Goal: Transaction & Acquisition: Book appointment/travel/reservation

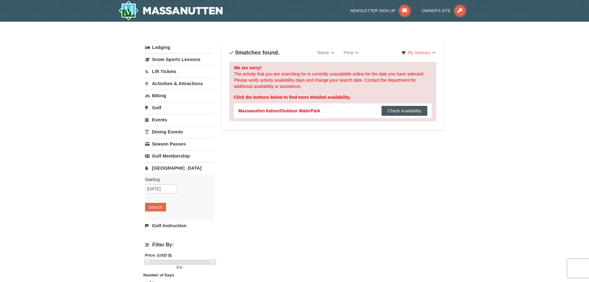
click at [401, 114] on button "Check Availability" at bounding box center [404, 111] width 46 height 10
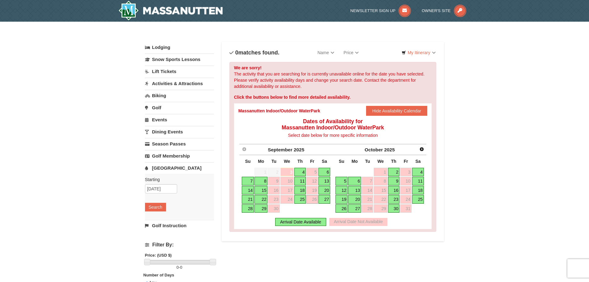
click at [311, 201] on link "26" at bounding box center [311, 199] width 11 height 9
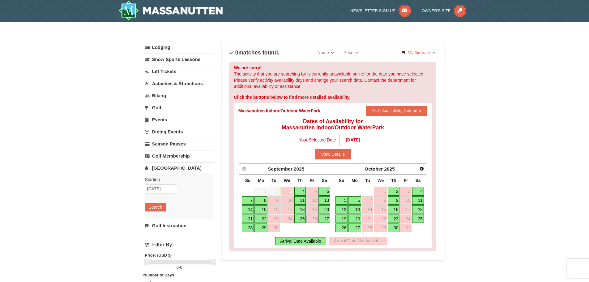
click at [531, 137] on div "× Categories List Filter My Itinerary Questions? 1-540-289-9441 Lodging Arrival…" at bounding box center [294, 198] width 589 height 352
click at [163, 47] on link "Lodging" at bounding box center [179, 47] width 69 height 11
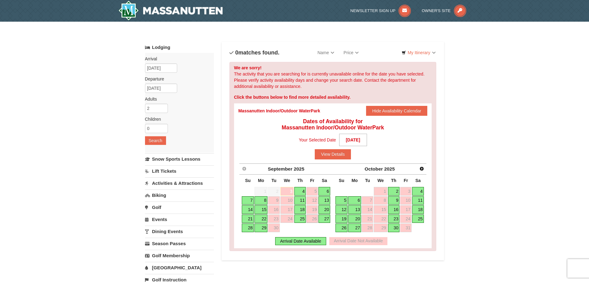
click at [163, 46] on link "Lodging" at bounding box center [179, 47] width 69 height 11
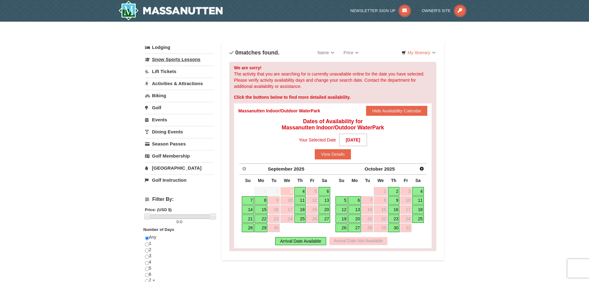
click at [172, 60] on link "Snow Sports Lessons" at bounding box center [179, 58] width 69 height 11
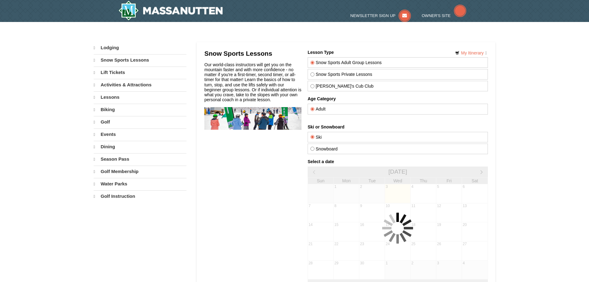
select select "9"
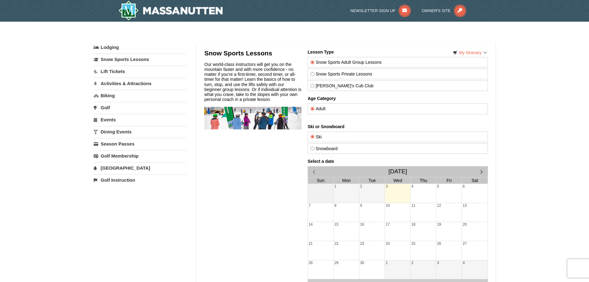
click at [546, 152] on div "× Categories My Itinerary Questions? 1-540-289-9441 Lodging Arrival Please form…" at bounding box center [294, 184] width 589 height 325
click at [528, 91] on div "× Categories My Itinerary Questions? 1-540-289-9441 Lodging Arrival Please form…" at bounding box center [294, 184] width 589 height 325
click at [105, 119] on link "Events" at bounding box center [140, 119] width 93 height 11
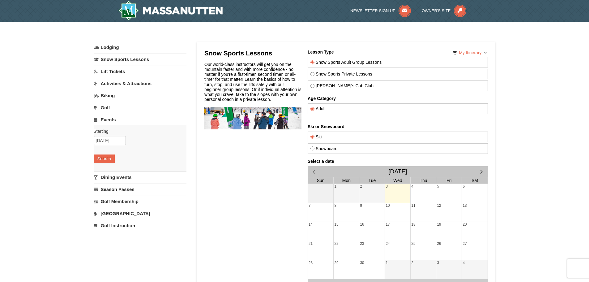
click at [105, 119] on link "Events" at bounding box center [140, 119] width 93 height 11
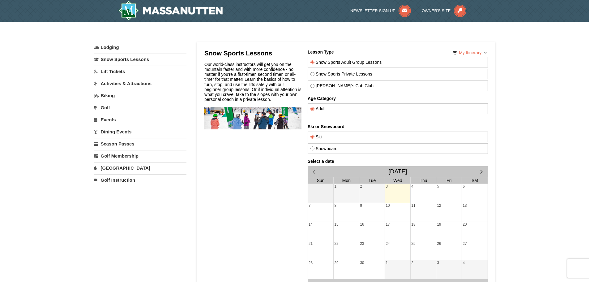
click at [105, 119] on link "Events" at bounding box center [140, 119] width 93 height 11
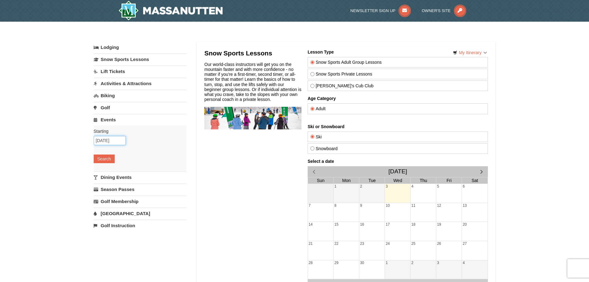
click at [114, 138] on input "09/03/2025" at bounding box center [110, 140] width 32 height 9
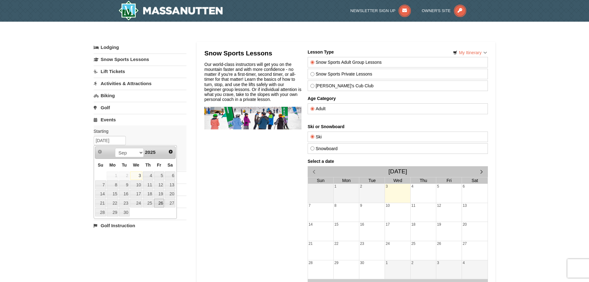
click at [156, 203] on link "26" at bounding box center [159, 202] width 11 height 9
type input "09/26/2025"
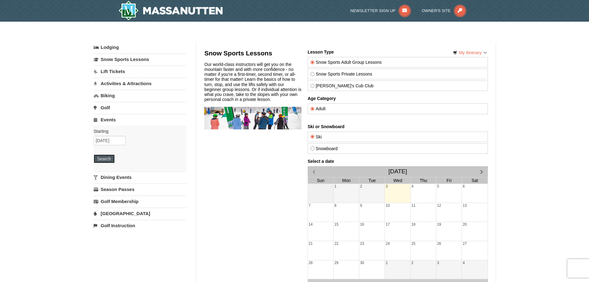
click at [104, 159] on button "Search" at bounding box center [104, 158] width 21 height 9
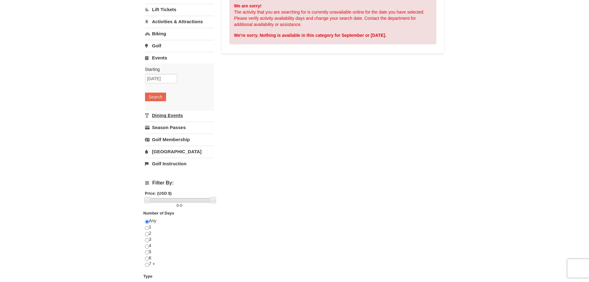
scroll to position [93, 0]
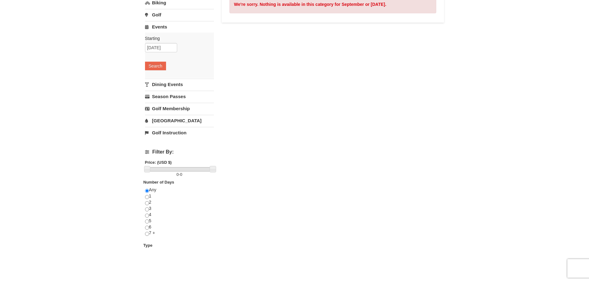
click at [163, 120] on link "[GEOGRAPHIC_DATA]" at bounding box center [179, 120] width 69 height 11
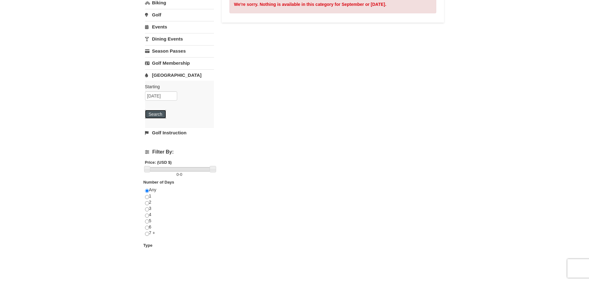
click at [153, 112] on button "Search" at bounding box center [155, 114] width 21 height 9
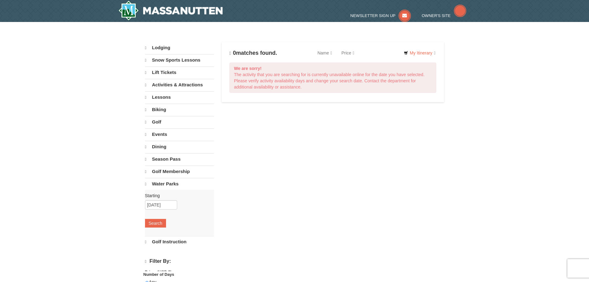
select select "9"
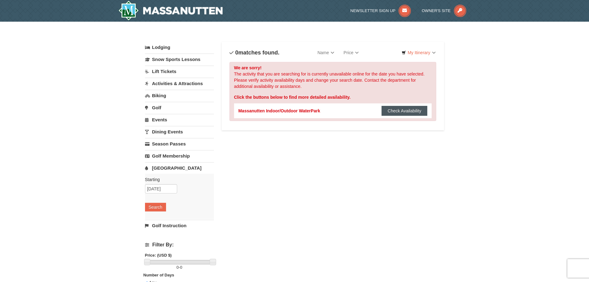
click at [408, 112] on button "Check Availability" at bounding box center [404, 111] width 46 height 10
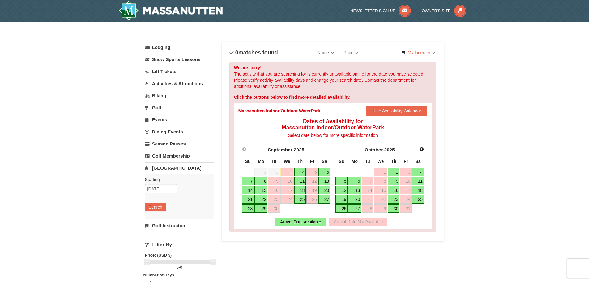
click at [328, 200] on link "27" at bounding box center [324, 199] width 12 height 9
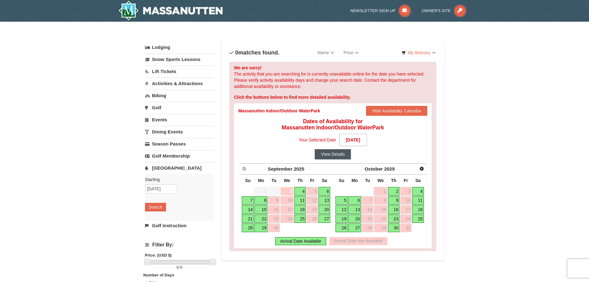
click at [334, 152] on button "View Details" at bounding box center [333, 154] width 36 height 10
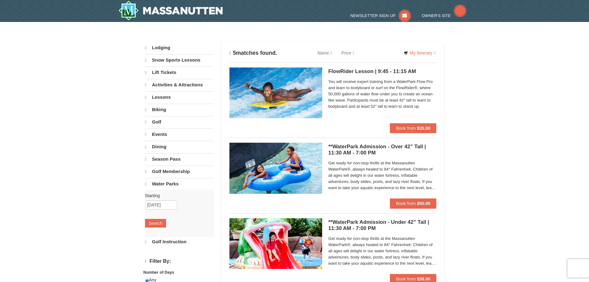
select select "9"
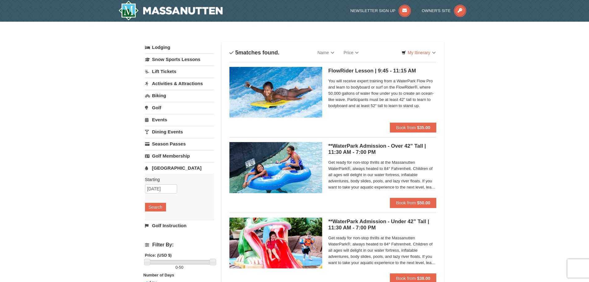
click at [468, 159] on div "× Categories List Filter My Itinerary Questions? [PHONE_NUMBER] Lodging Arrival…" at bounding box center [294, 238] width 589 height 433
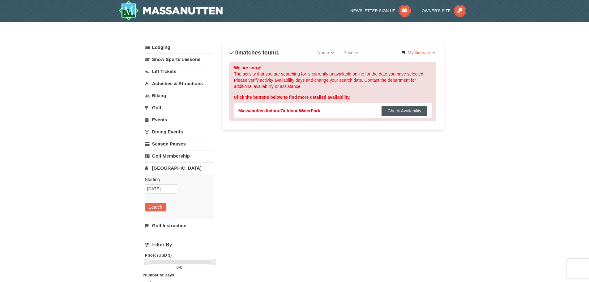
click at [407, 111] on button "Check Availability" at bounding box center [404, 111] width 46 height 10
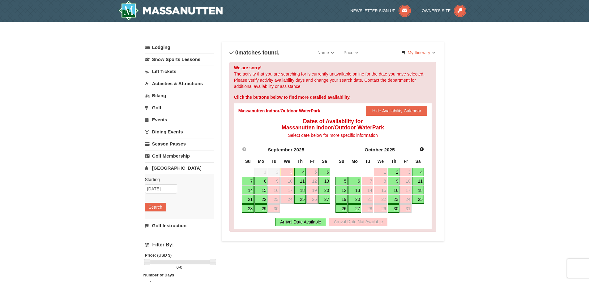
click at [475, 226] on div "× Categories List Filter My Itinerary Questions? 1-540-289-9441 Lodging Arrival…" at bounding box center [294, 198] width 589 height 352
click at [488, 158] on div "× Categories List Filter My Itinerary Questions? 1-540-289-9441 Lodging Arrival…" at bounding box center [294, 198] width 589 height 352
